Goal: Check status

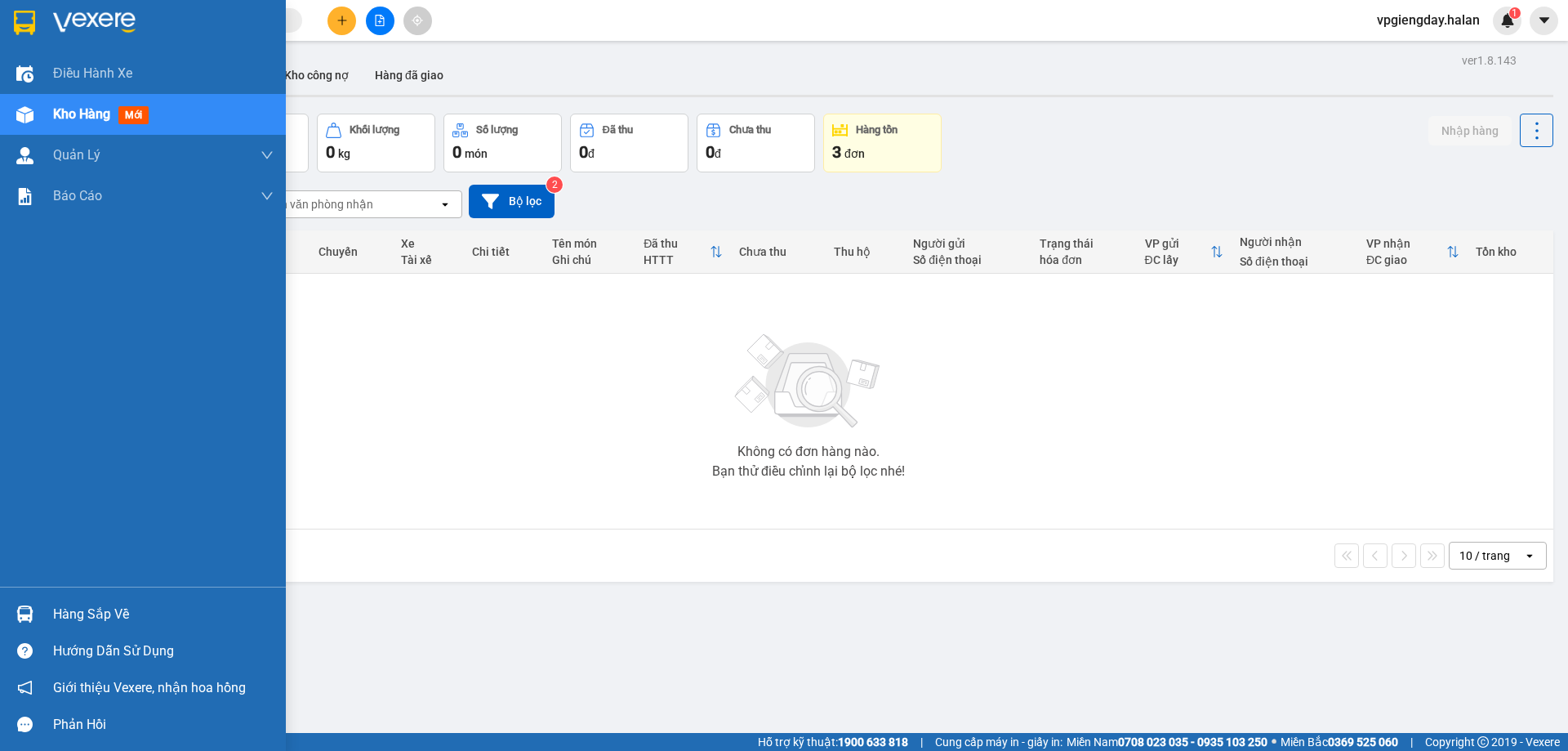
click at [94, 611] on div "Hàng sắp về" at bounding box center [163, 615] width 220 height 24
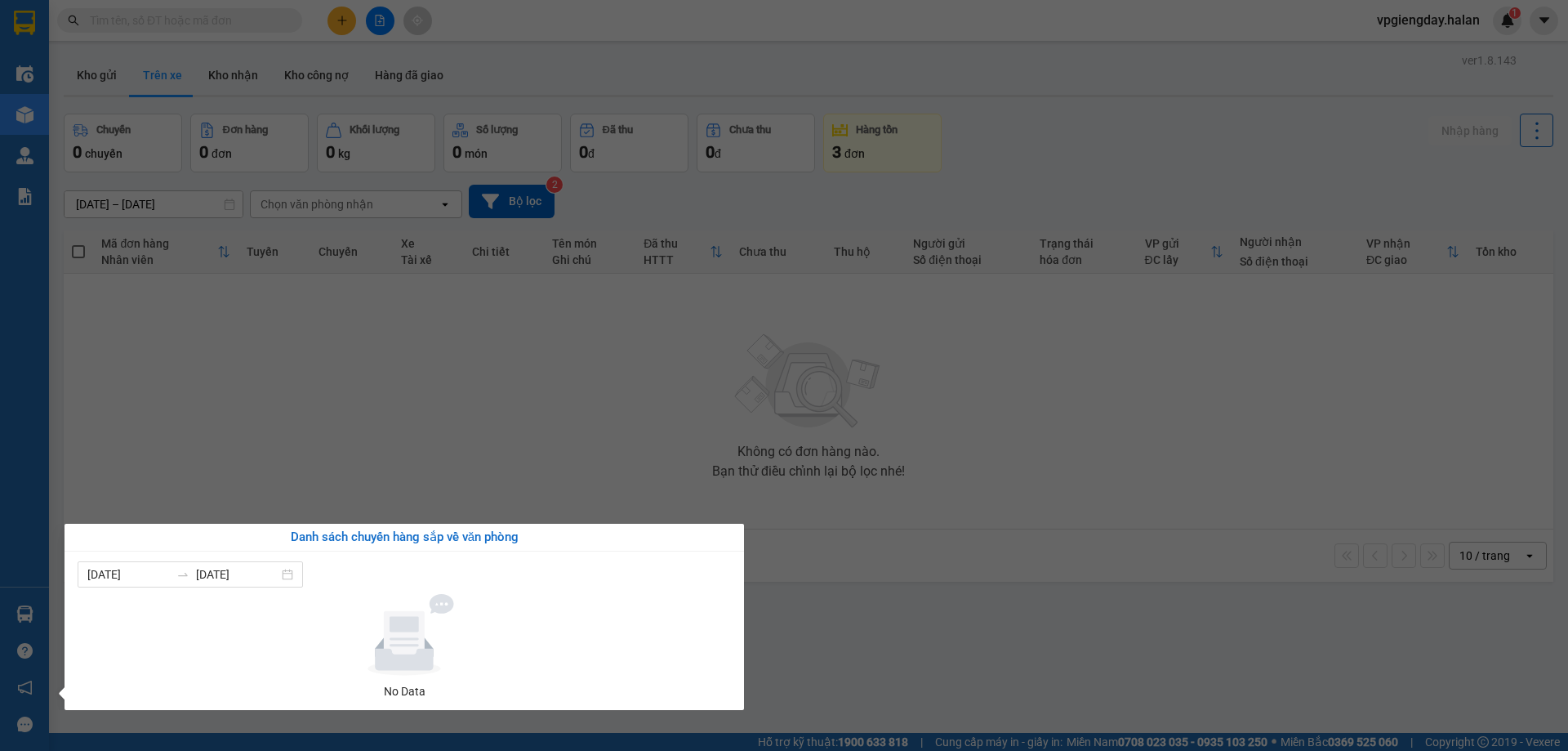
click at [402, 434] on section "Kết quả tìm kiếm ( 1 ) Bộ lọc Mã ĐH Trạng thái Món hàng Thu hộ Tổng cước Chưa c…" at bounding box center [784, 376] width 1568 height 751
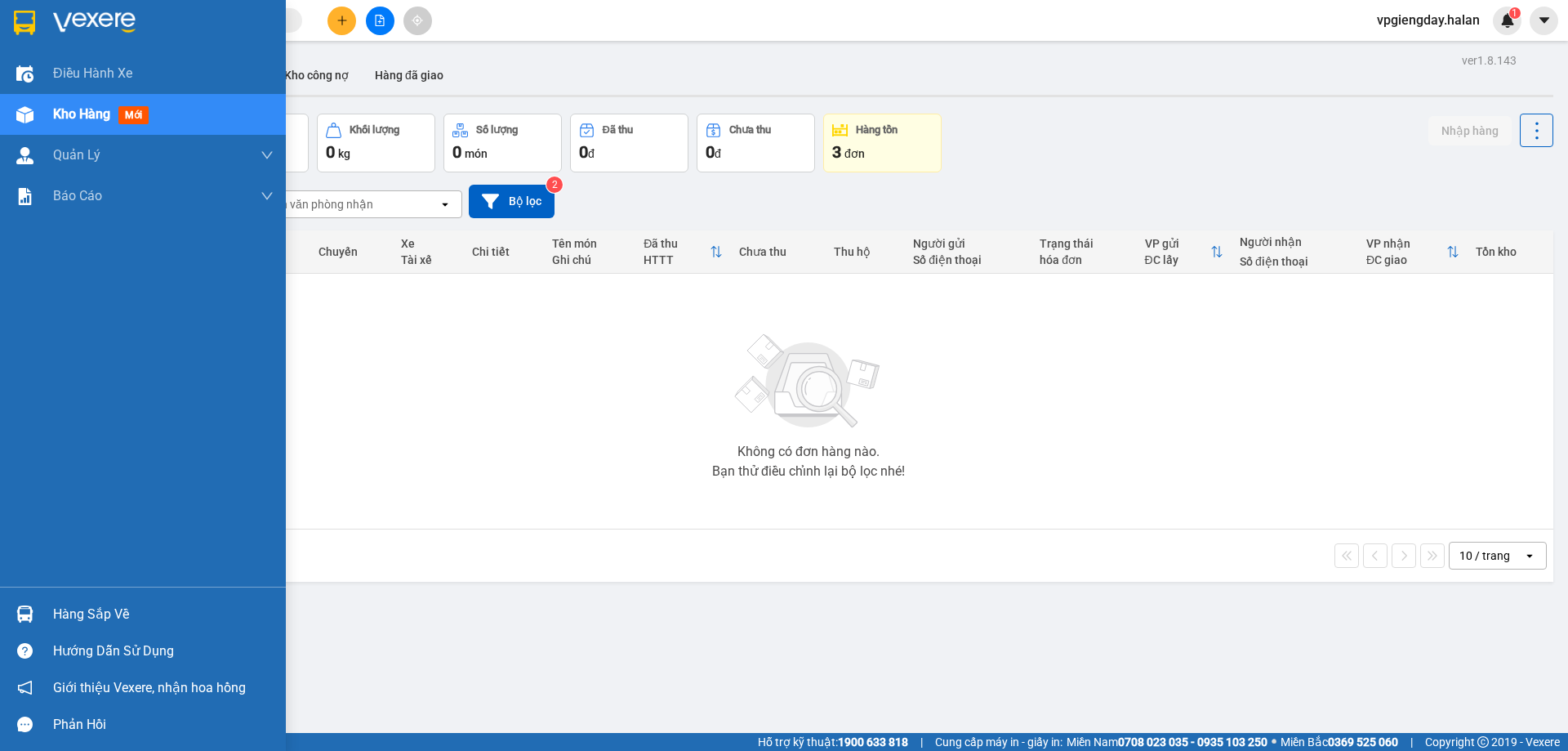
drag, startPoint x: 91, startPoint y: 616, endPoint x: 158, endPoint y: 616, distance: 67.0
click at [92, 616] on div "Hàng sắp về" at bounding box center [163, 615] width 220 height 24
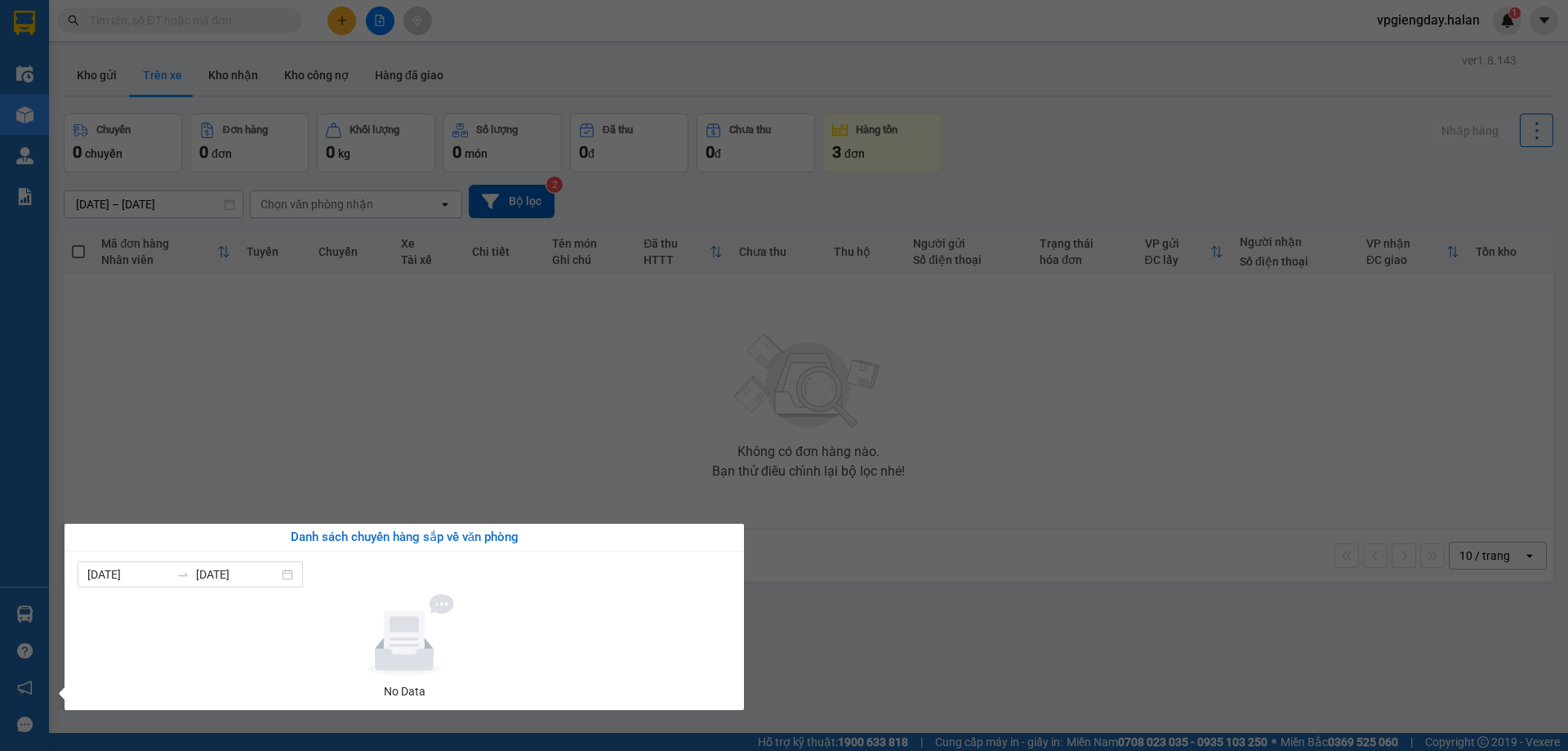
click at [350, 439] on section "Kết quả tìm kiếm ( 1 ) Bộ lọc Mã ĐH Trạng thái Món hàng Thu hộ Tổng cước Chưa c…" at bounding box center [784, 376] width 1568 height 751
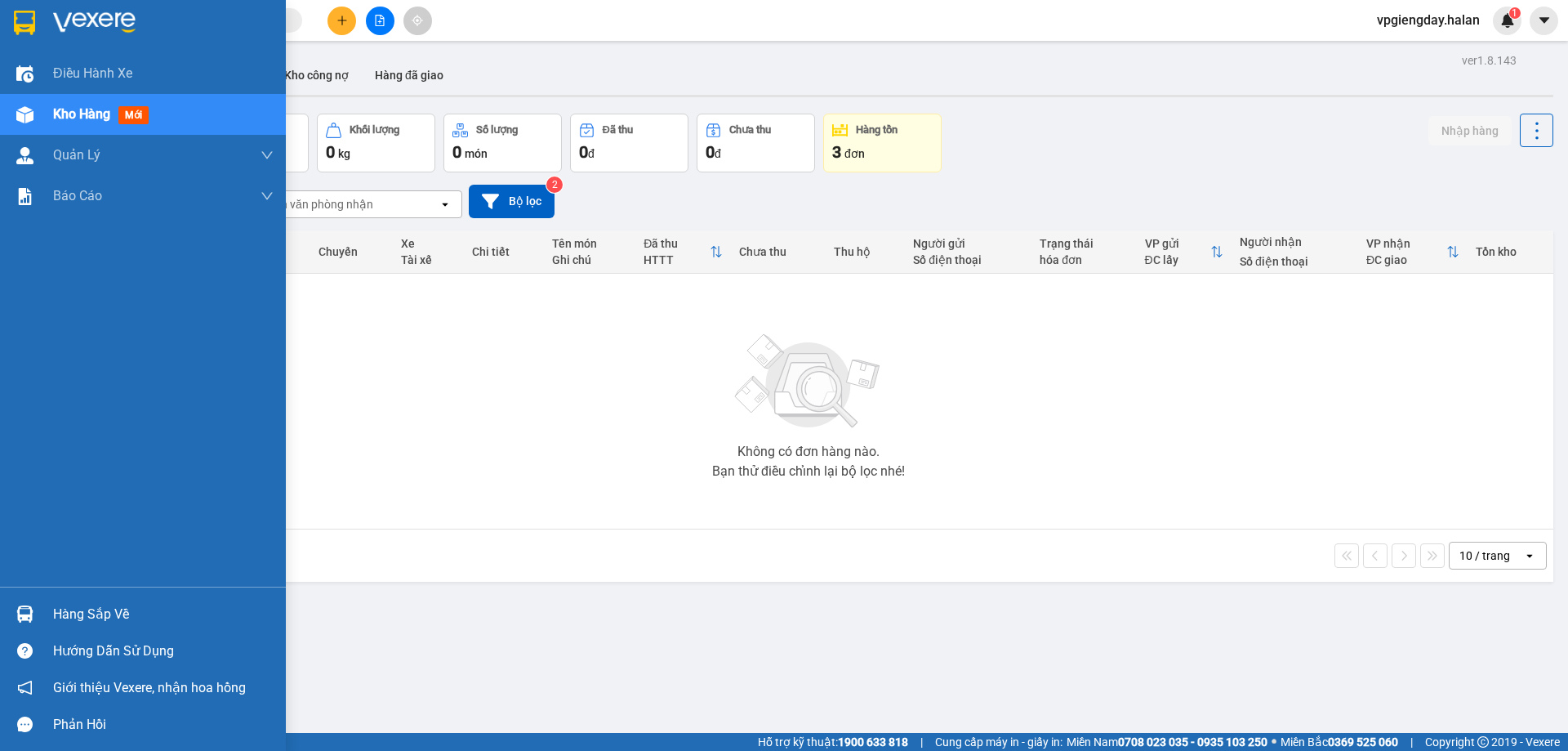
click at [59, 616] on div "Hàng sắp về" at bounding box center [163, 615] width 220 height 24
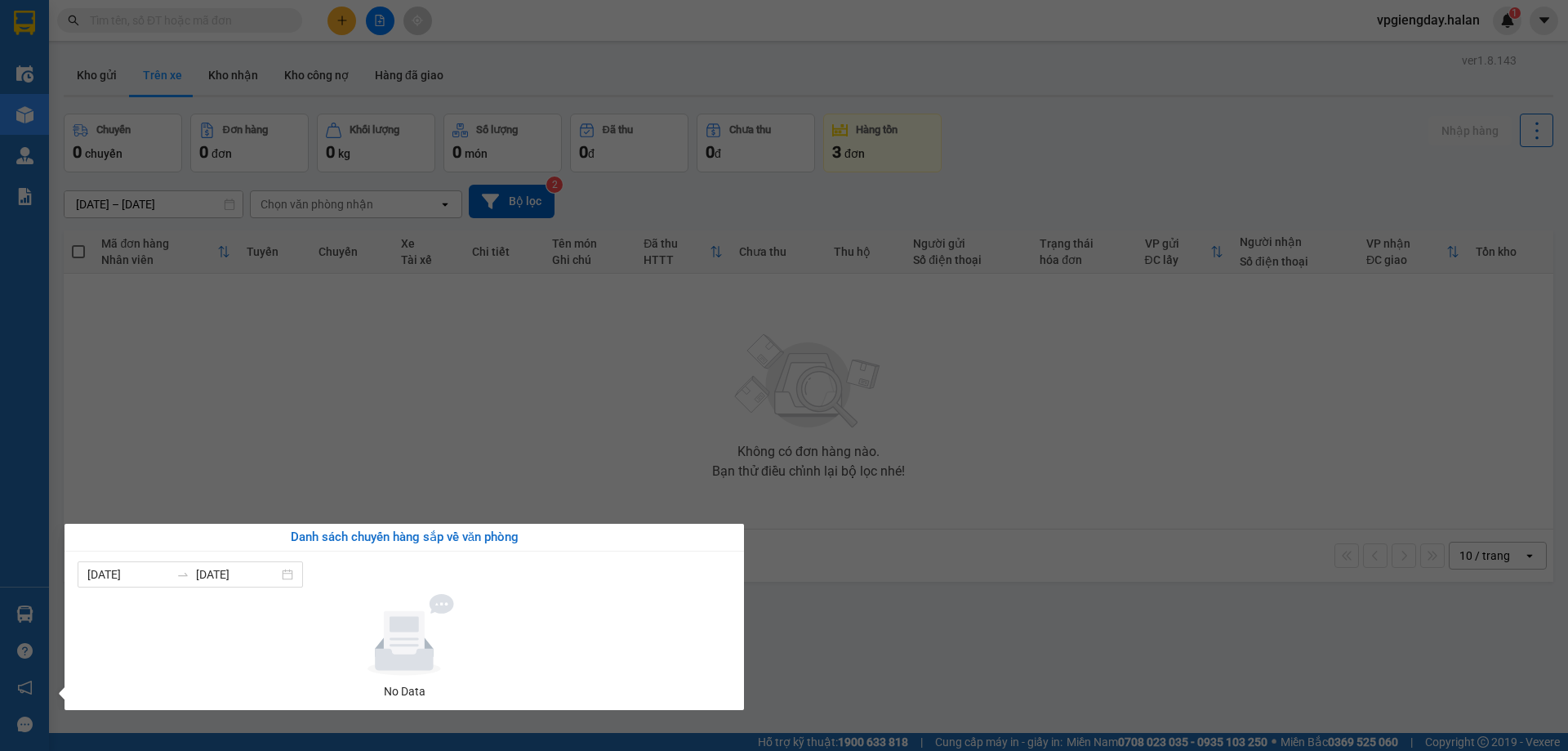
click at [404, 398] on section "Kết quả tìm kiếm ( 1 ) Bộ lọc Mã ĐH Trạng thái Món hàng Thu hộ Tổng cước Chưa c…" at bounding box center [784, 376] width 1568 height 751
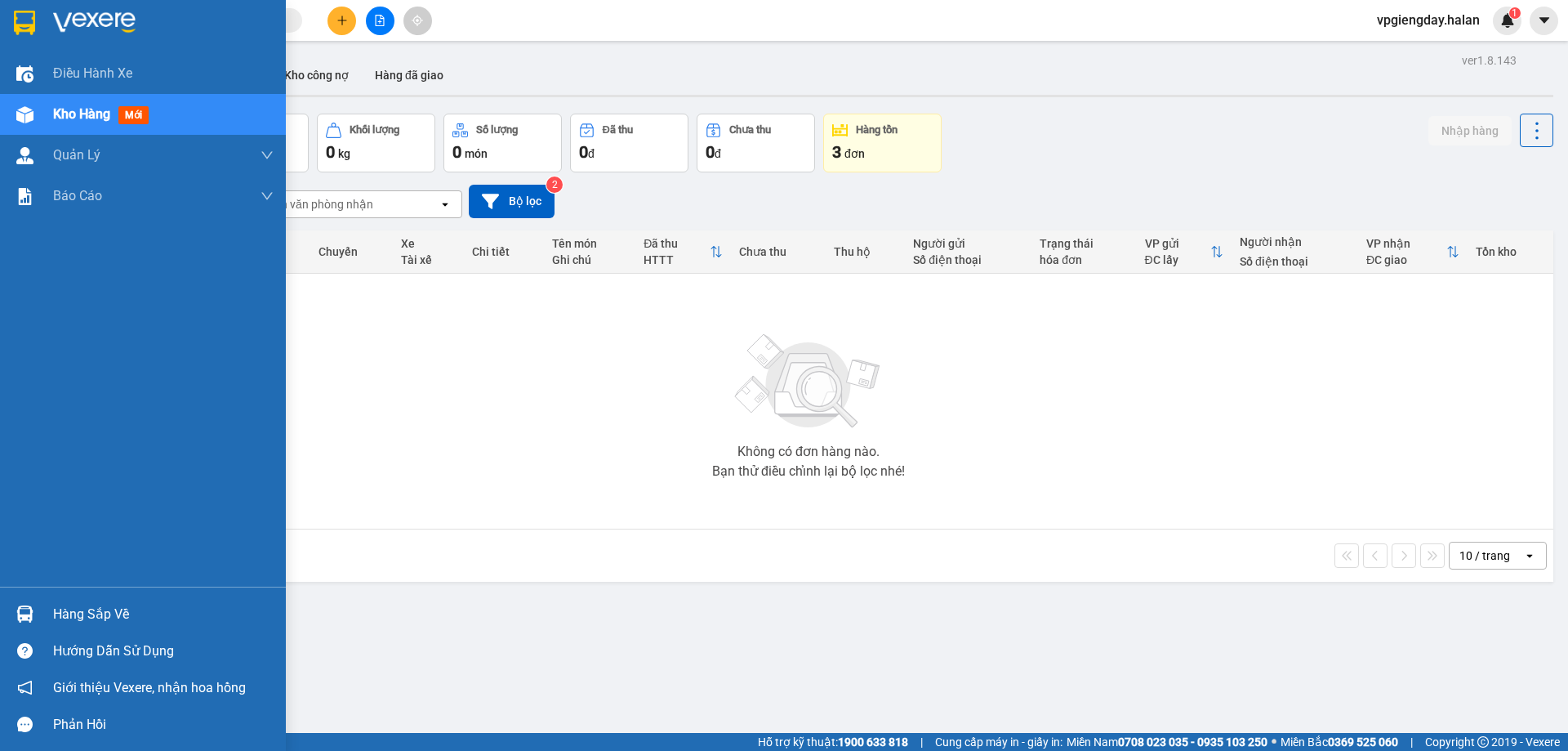
drag, startPoint x: 117, startPoint y: 606, endPoint x: 128, endPoint y: 597, distance: 14.2
click at [119, 605] on div "Hàng sắp về" at bounding box center [163, 615] width 220 height 24
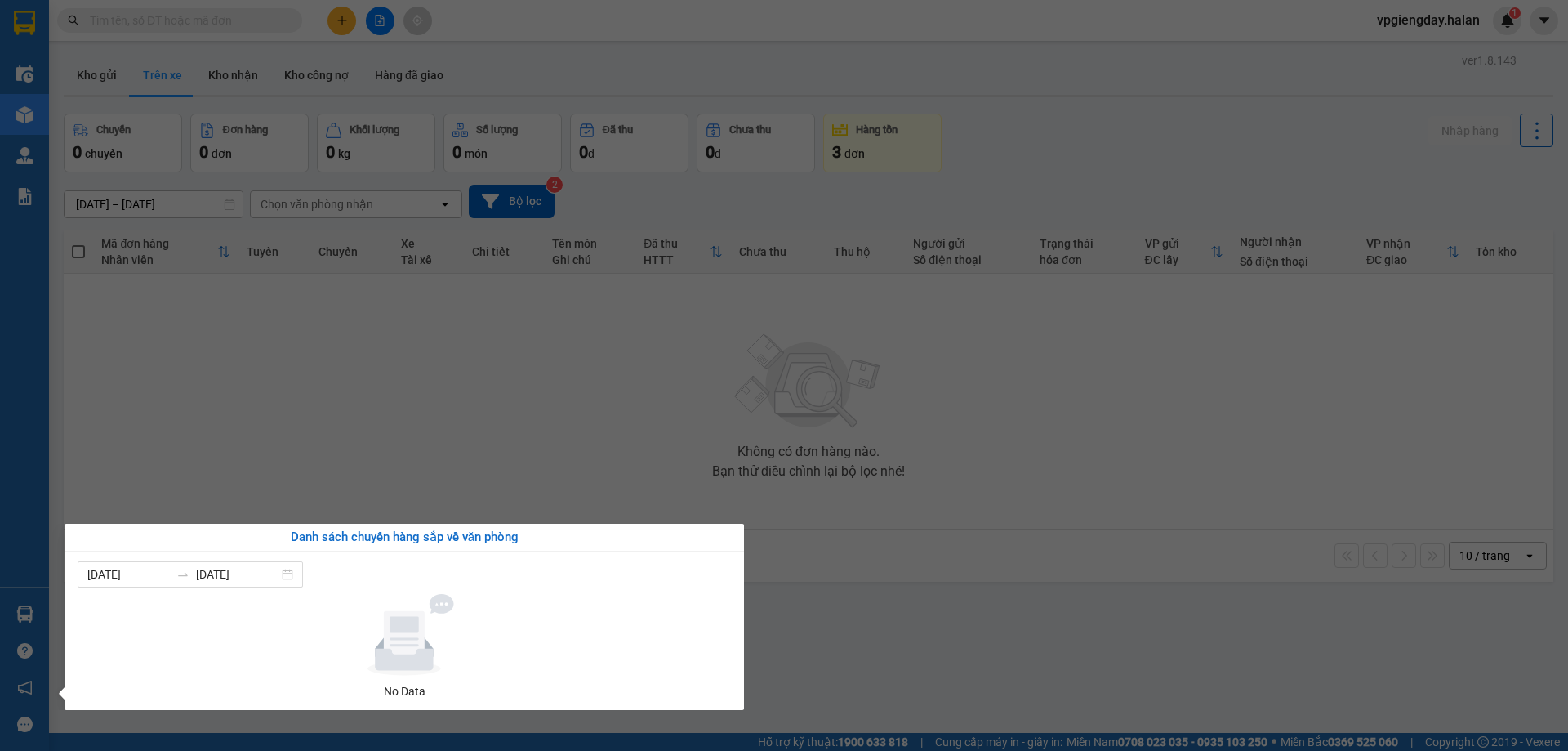
click at [307, 397] on section "Kết quả tìm kiếm ( 1 ) Bộ lọc Mã ĐH Trạng thái Món hàng Thu hộ Tổng cước Chưa c…" at bounding box center [784, 376] width 1568 height 751
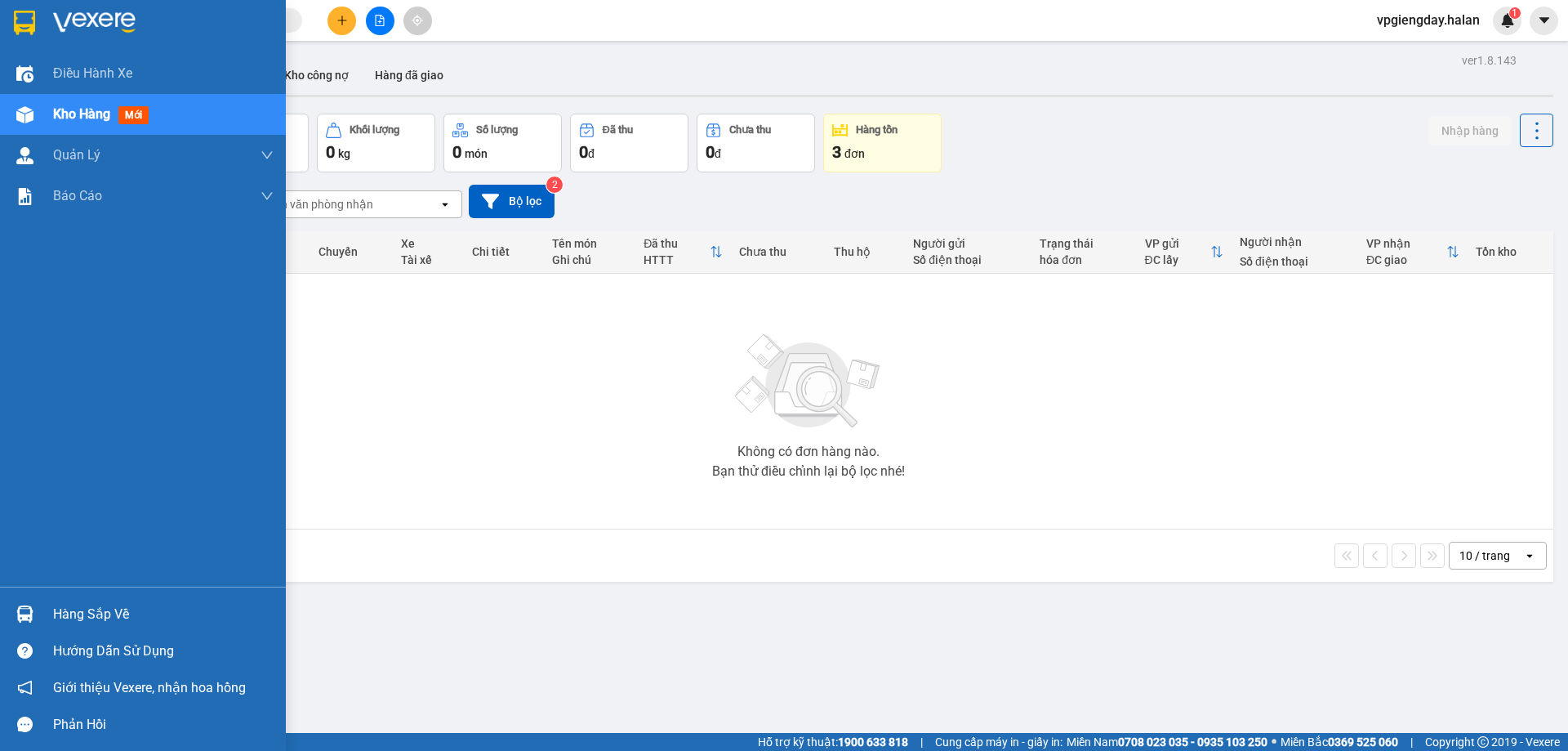
click at [96, 611] on div "Hàng sắp về" at bounding box center [163, 615] width 220 height 24
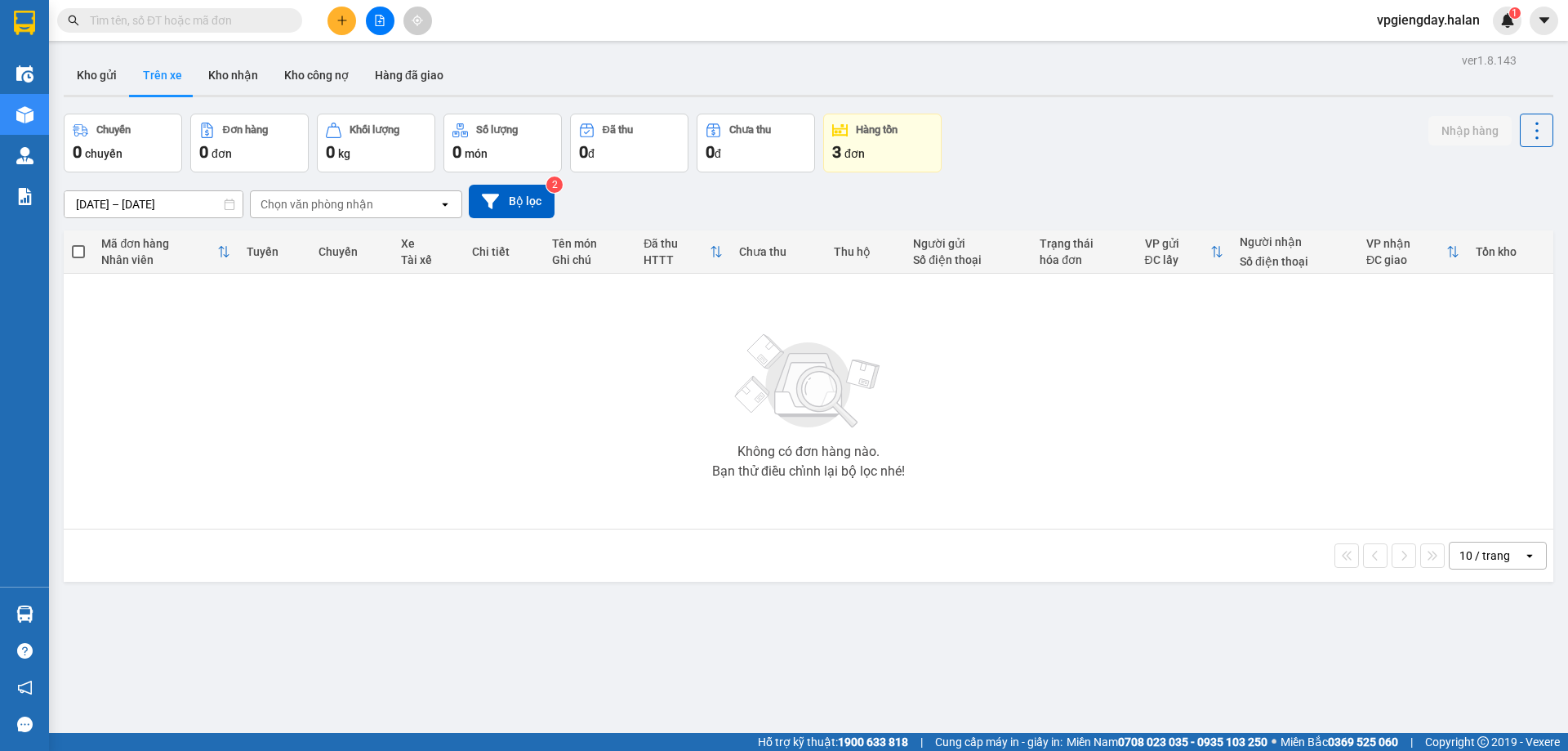
click at [329, 412] on section "Kết quả tìm kiếm ( 1 ) Bộ lọc Mã ĐH Trạng thái Món hàng Thu hộ Tổng cước Chưa c…" at bounding box center [784, 376] width 1568 height 751
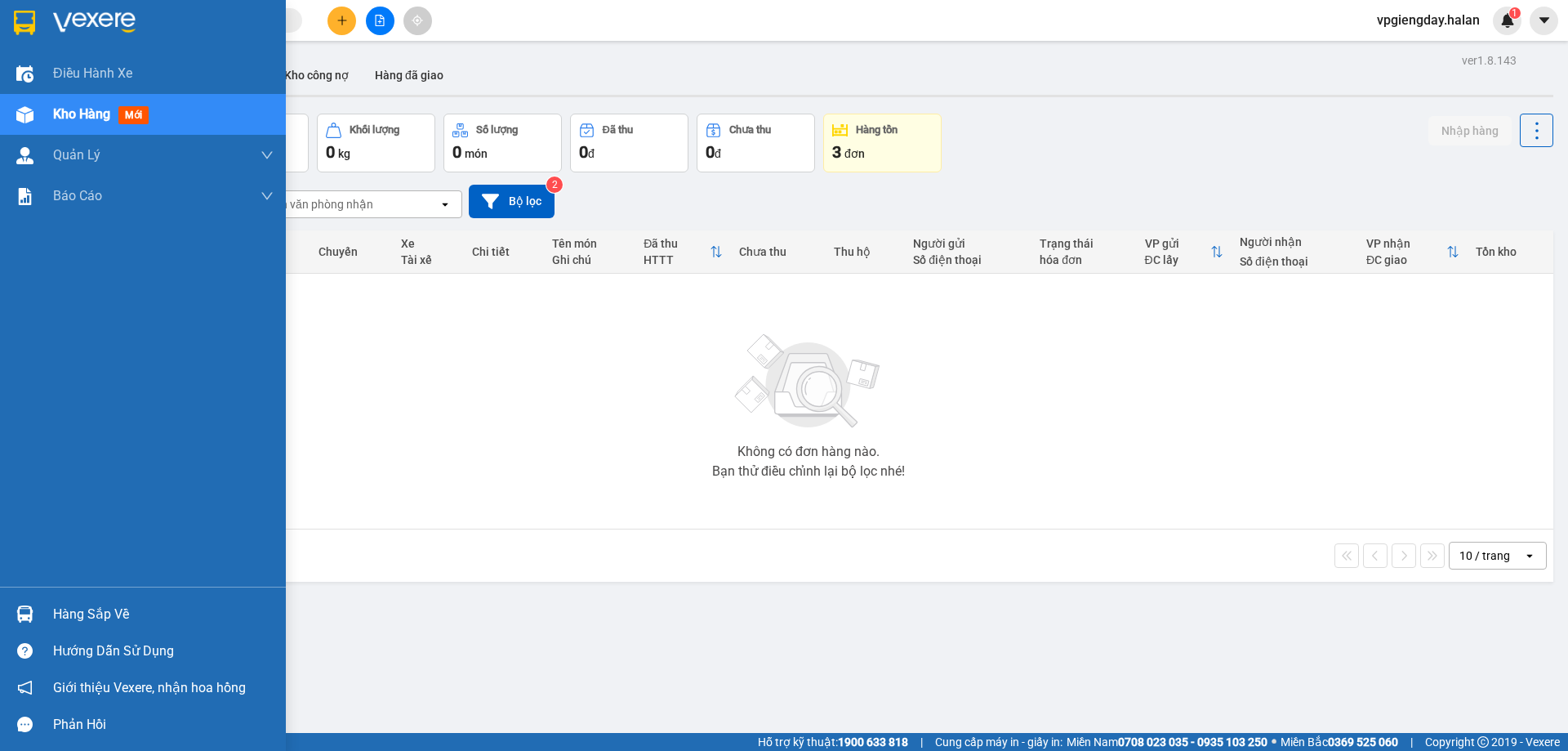
click at [114, 624] on div "Hàng sắp về" at bounding box center [163, 615] width 220 height 24
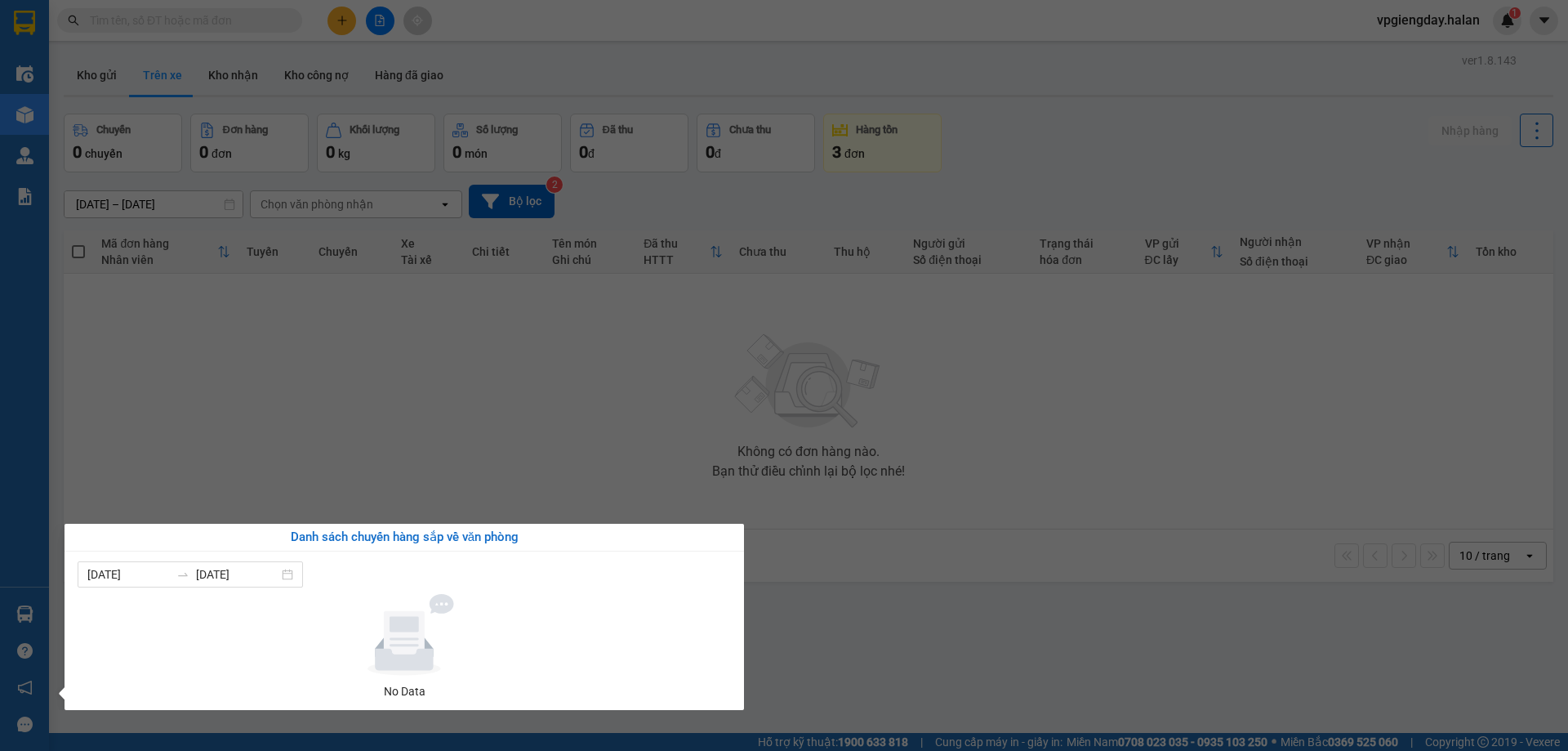
click at [366, 344] on section "Kết quả tìm kiếm ( 1 ) Bộ lọc Mã ĐH Trạng thái Món hàng Thu hộ Tổng cước Chưa c…" at bounding box center [784, 376] width 1568 height 751
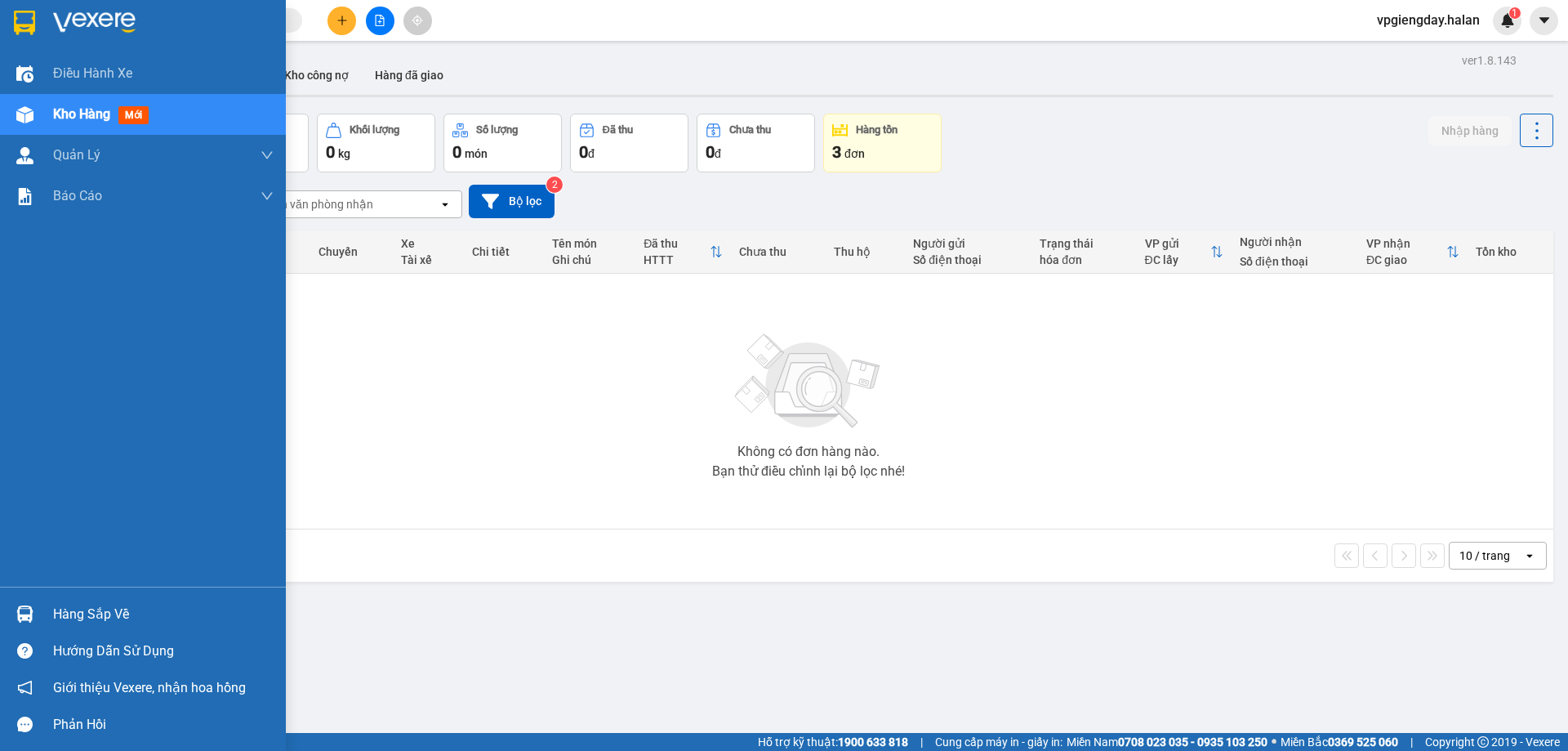
click at [108, 599] on div "Hàng sắp về" at bounding box center [143, 614] width 286 height 37
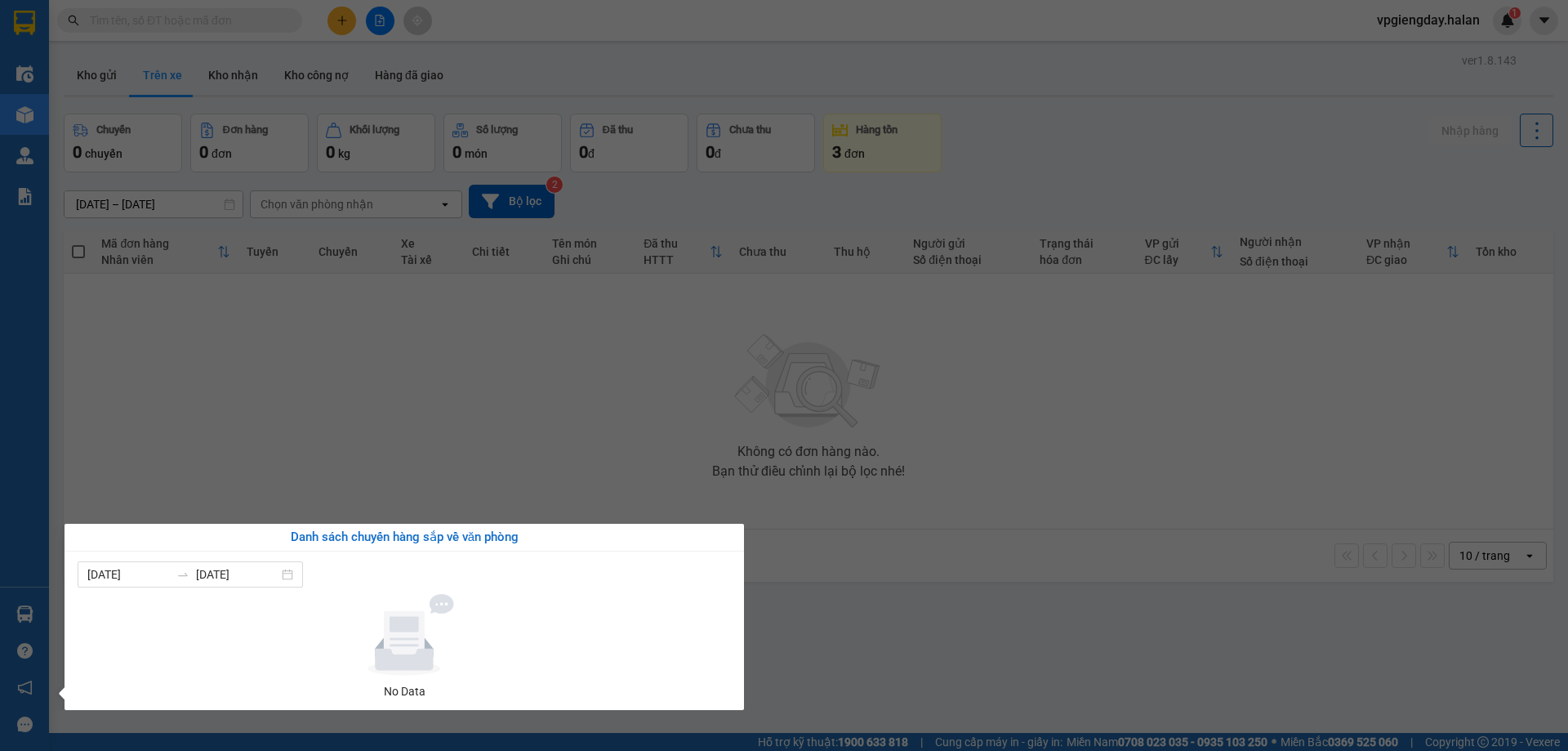
click at [402, 435] on section "Kết quả tìm kiếm ( 1 ) Bộ lọc Mã ĐH Trạng thái Món hàng Thu hộ Tổng cước Chưa c…" at bounding box center [784, 376] width 1568 height 751
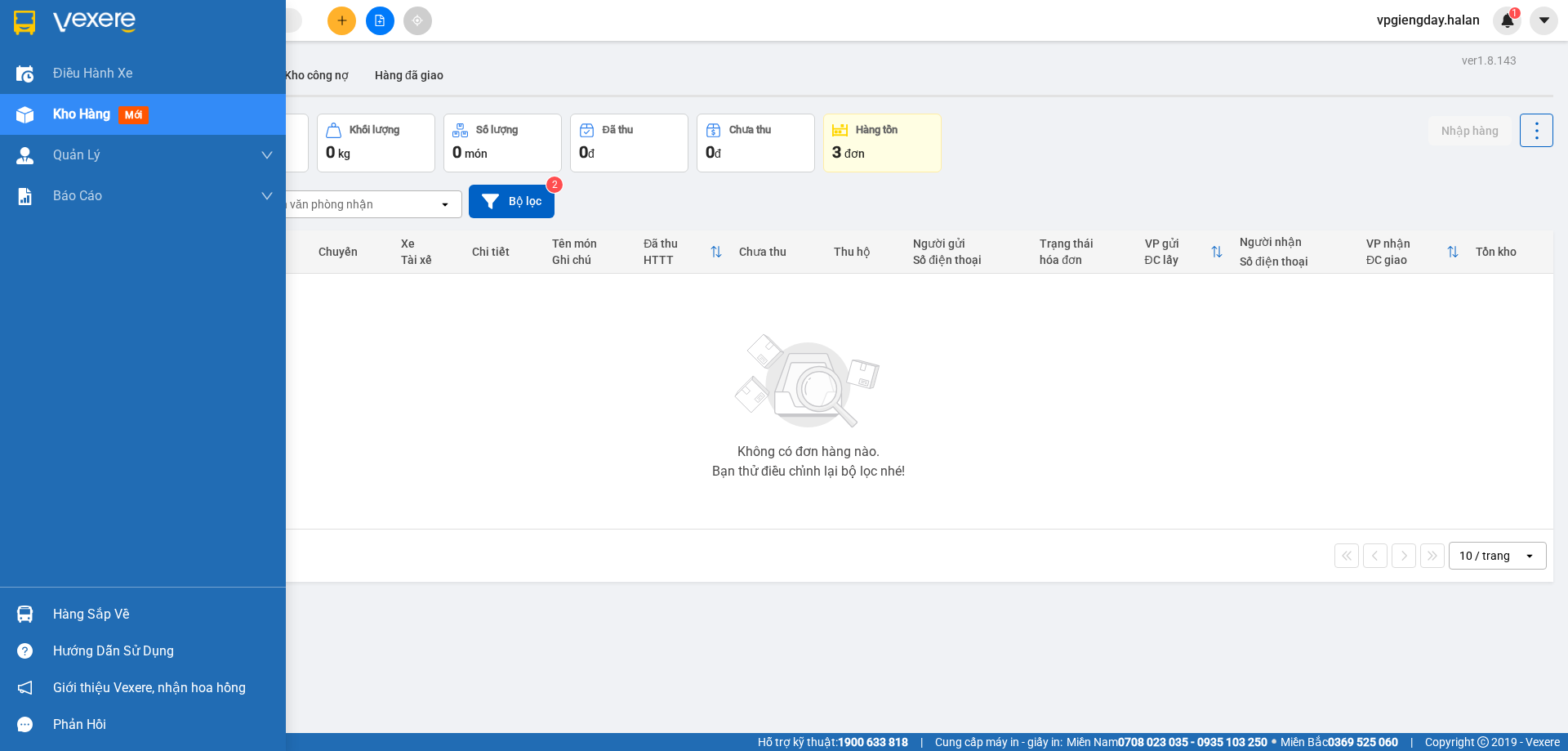
click at [95, 607] on div "Hàng sắp về" at bounding box center [163, 615] width 220 height 24
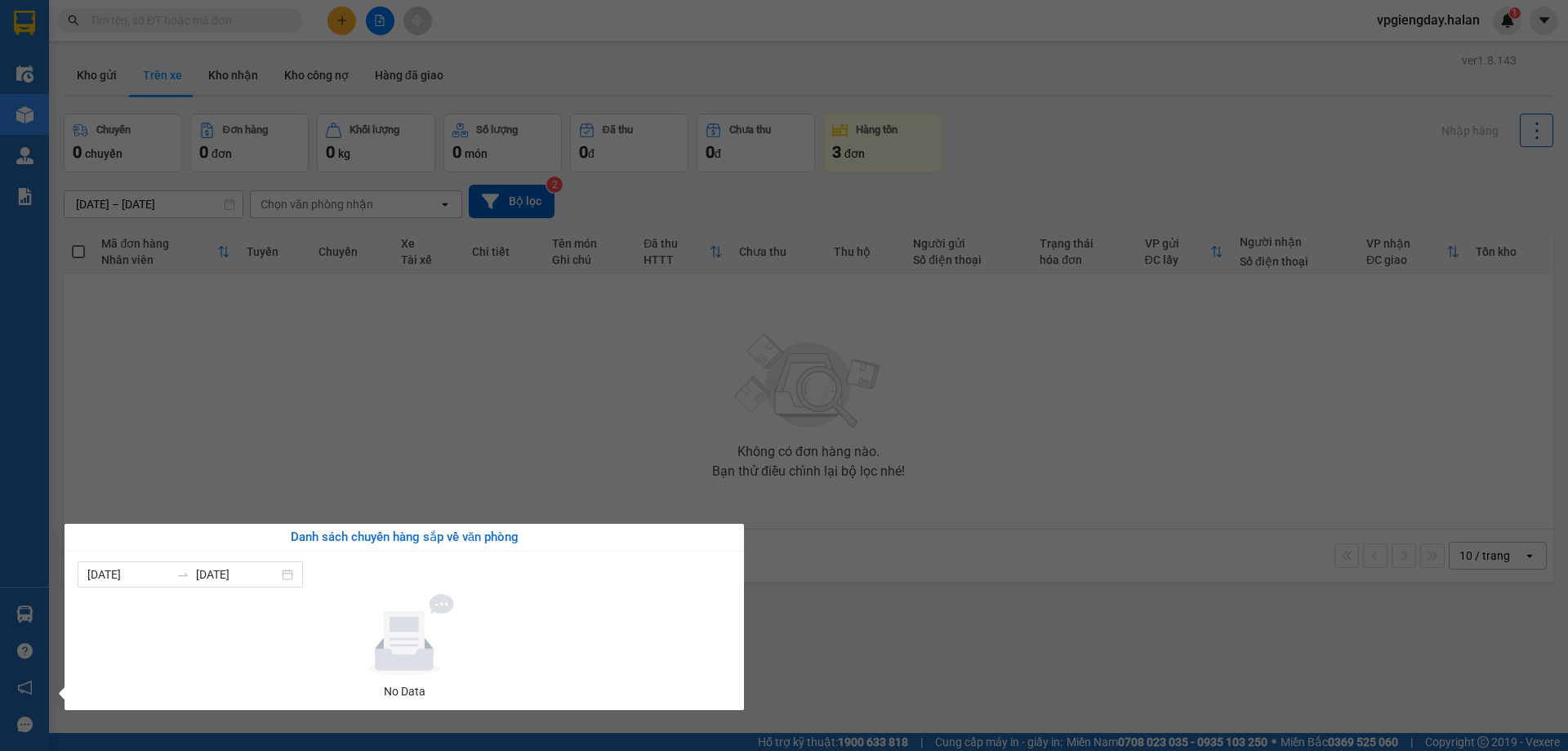
click at [399, 418] on section "Kết quả tìm kiếm ( 1 ) Bộ lọc Mã ĐH Trạng thái Món hàng Thu hộ Tổng cước Chưa c…" at bounding box center [784, 376] width 1568 height 751
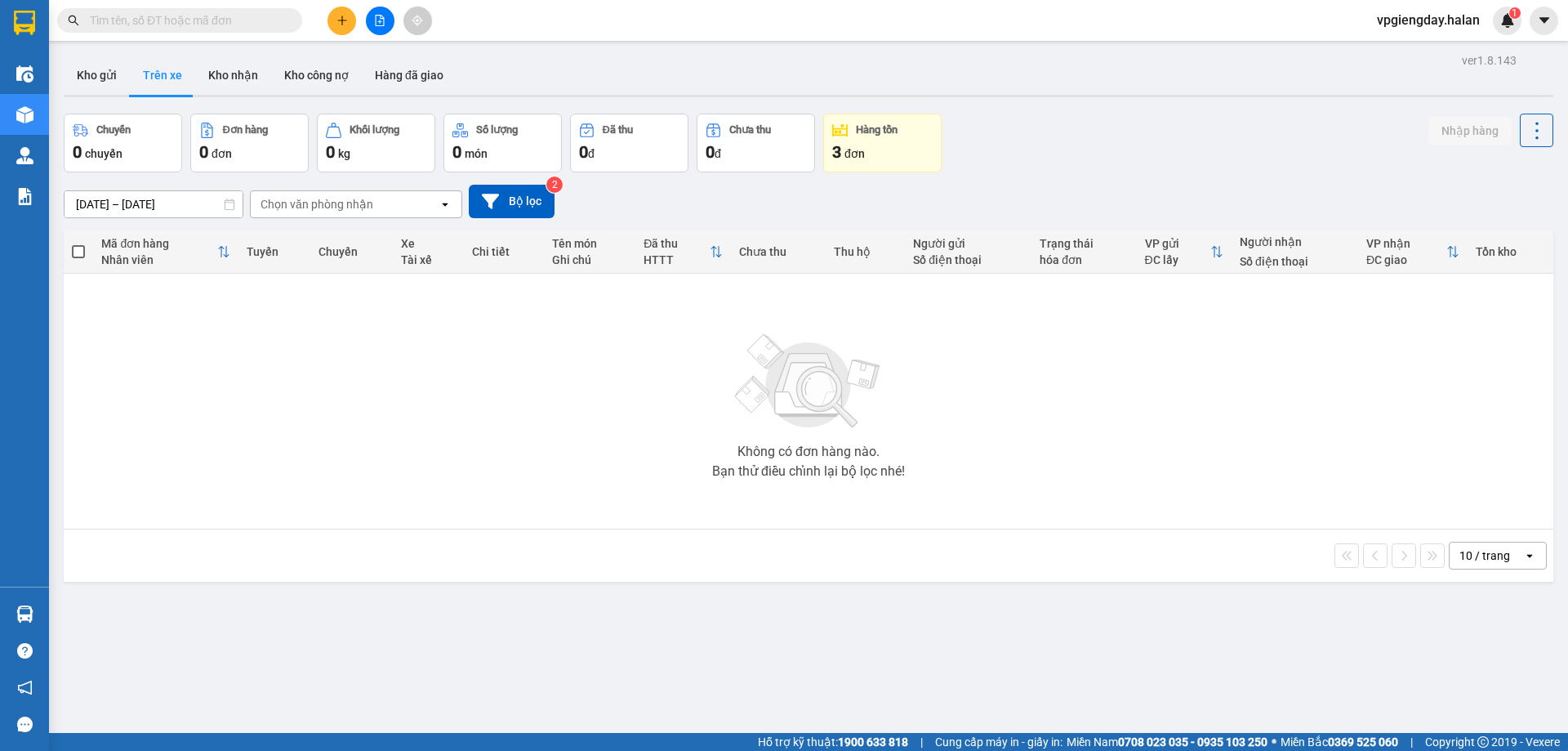
click at [150, 746] on div "Hỗ trợ kỹ thuật: 1900 633 818 | Cung cấp máy in - giấy in: [GEOGRAPHIC_DATA] 07…" at bounding box center [780, 742] width 1560 height 18
